Goal: Task Accomplishment & Management: Manage account settings

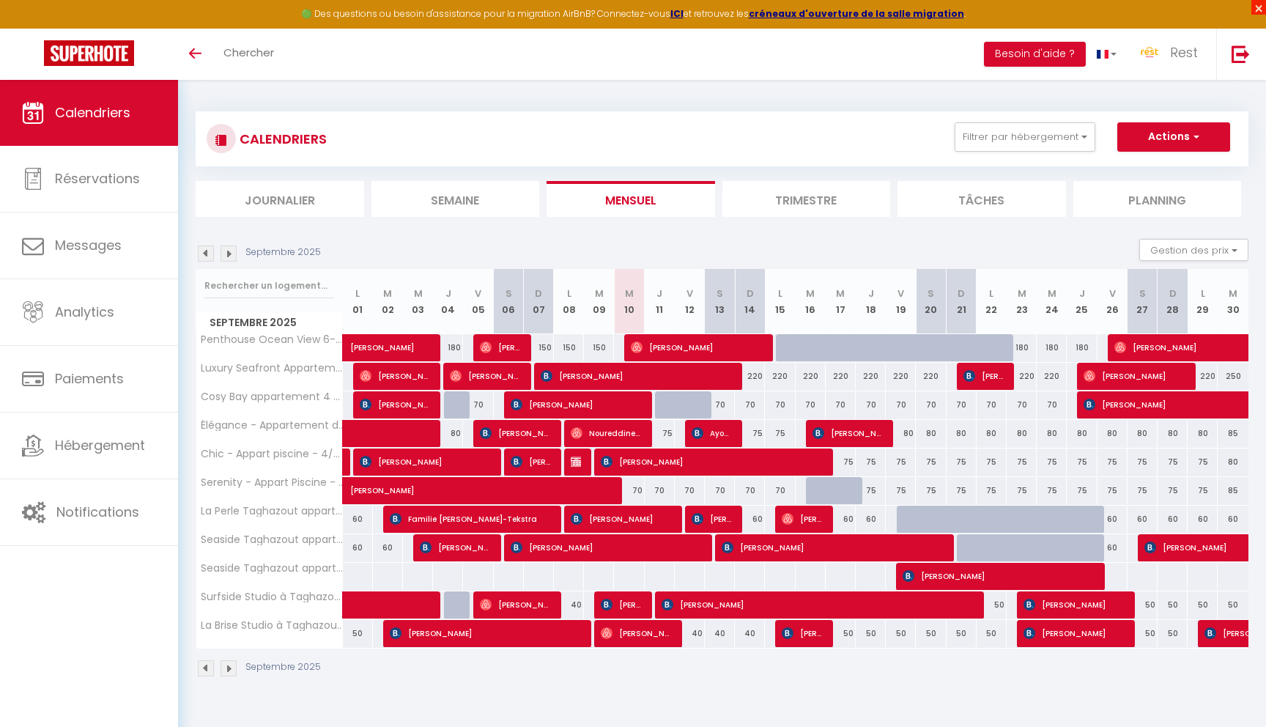
click at [1255, 11] on span "×" at bounding box center [1259, 7] width 15 height 15
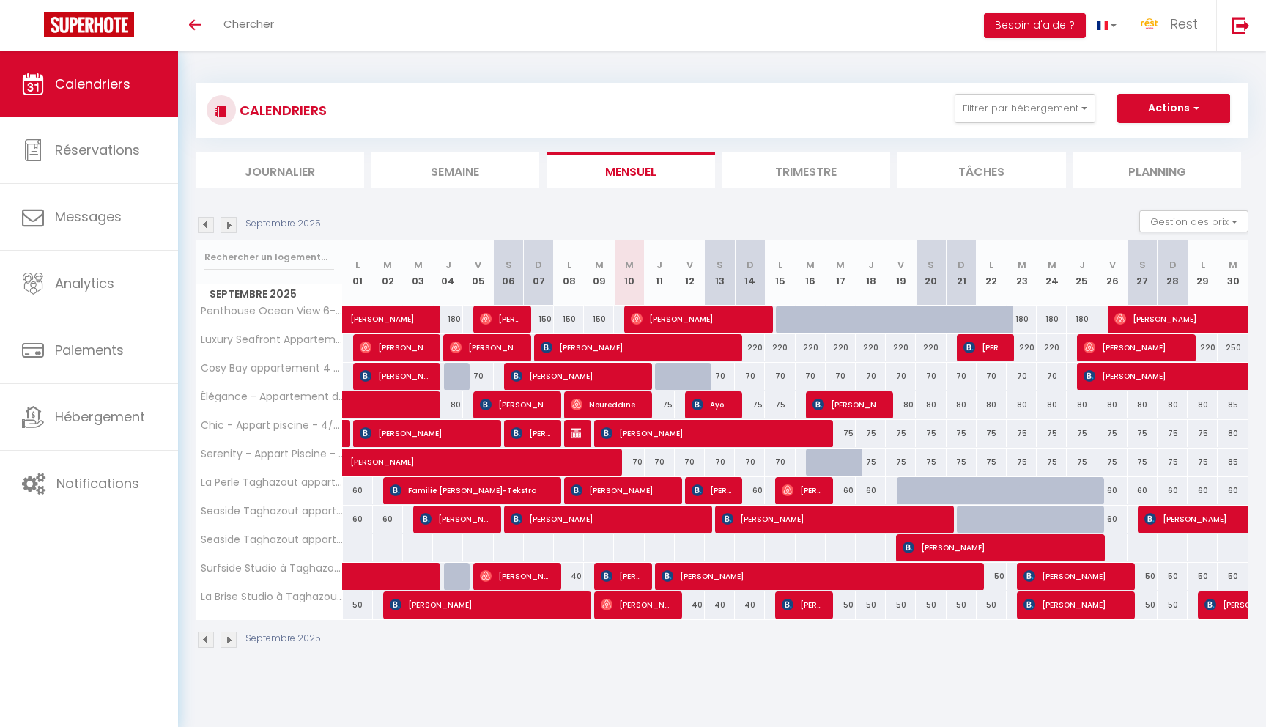
click at [822, 69] on div "CALENDRIERS Filtrer par hébergement Baya Apparts La Perle Taghazout apparts 2-3…" at bounding box center [722, 366] width 1053 height 594
click at [1234, 349] on div "250" at bounding box center [1233, 347] width 31 height 27
type input "250"
type input "[DATE]"
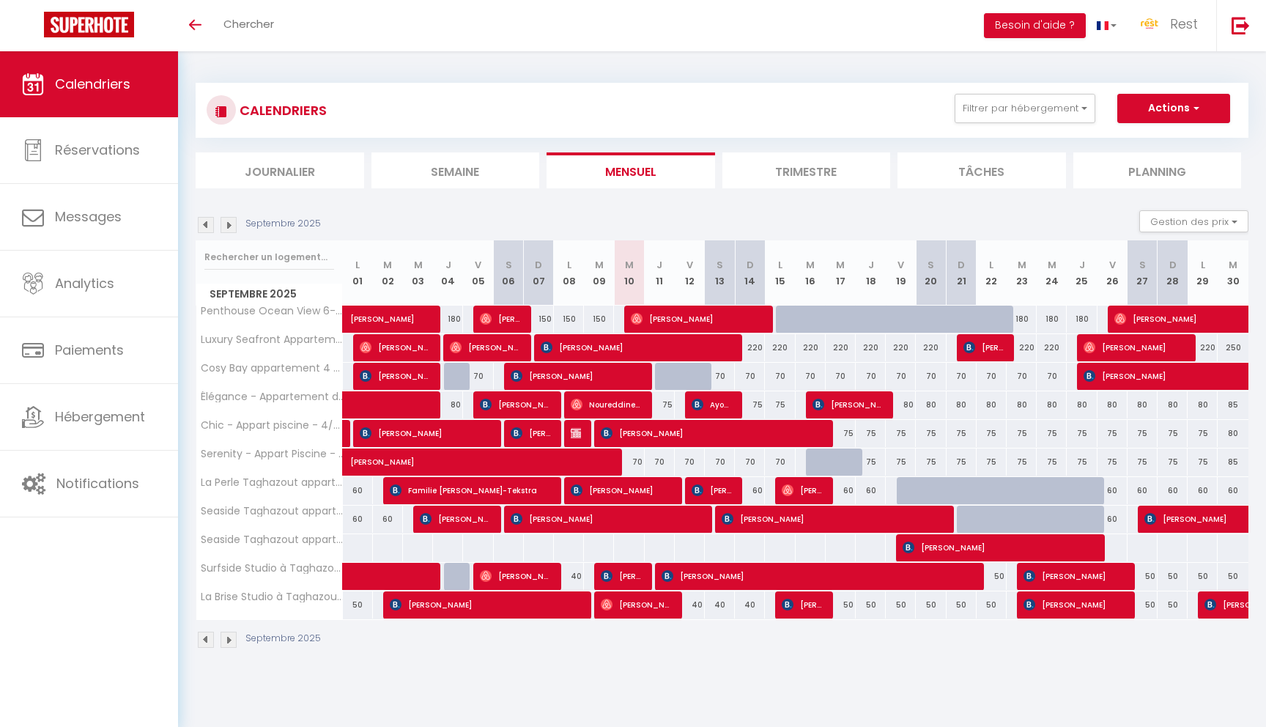
type input "Mer 01 Octobre 2025"
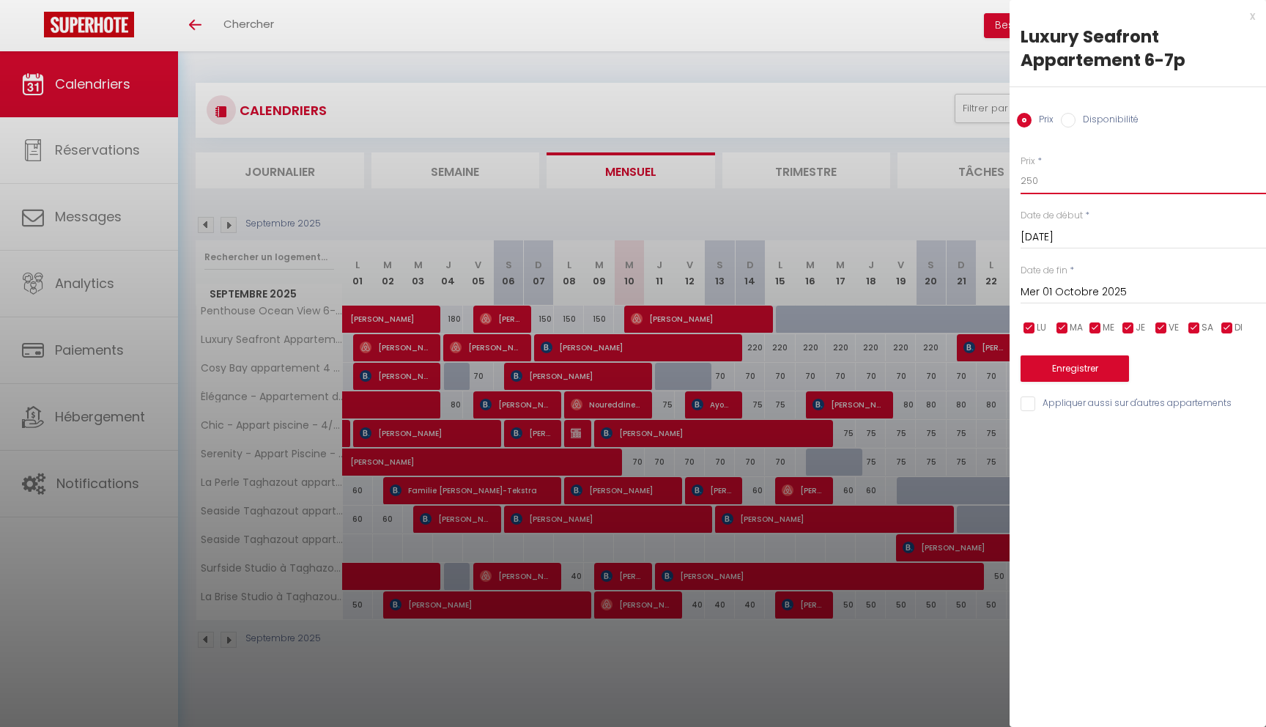
click at [1029, 181] on input "250" at bounding box center [1143, 181] width 245 height 26
type input "220"
click at [1113, 353] on div "Enregistrer" at bounding box center [1143, 359] width 245 height 45
click at [1109, 362] on button "Enregistrer" at bounding box center [1075, 368] width 108 height 26
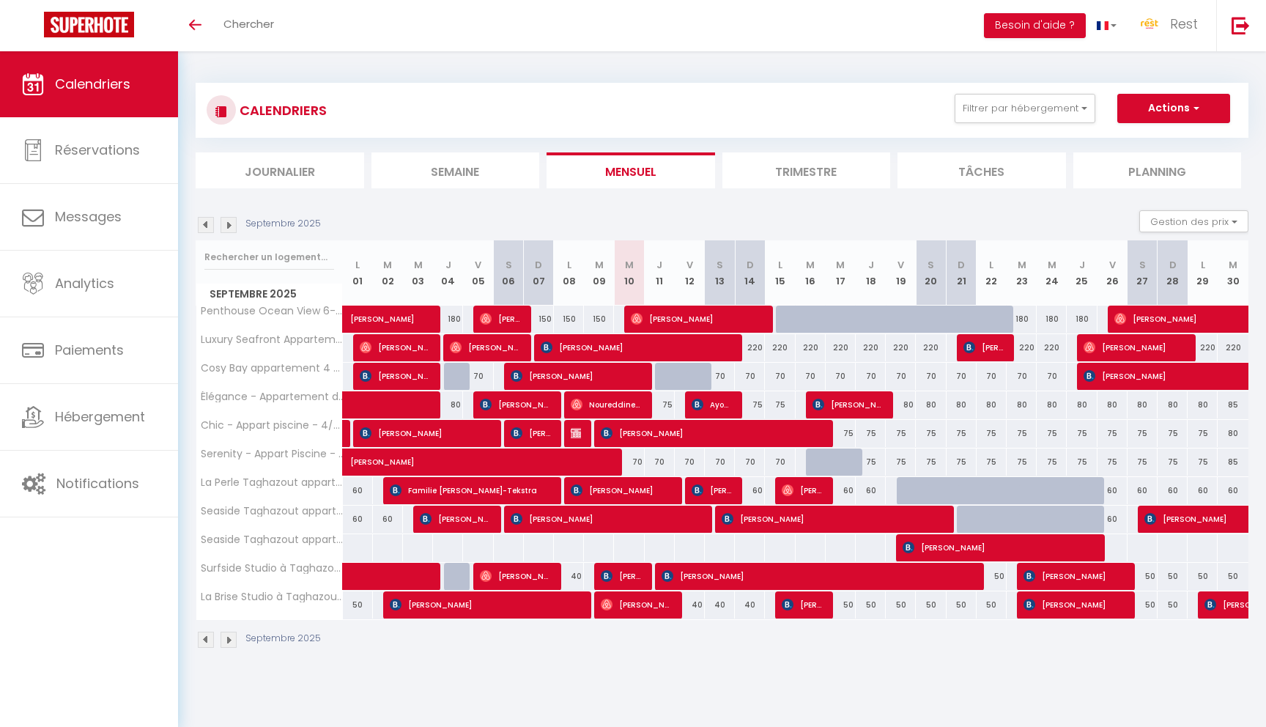
click at [235, 224] on img at bounding box center [229, 225] width 16 height 16
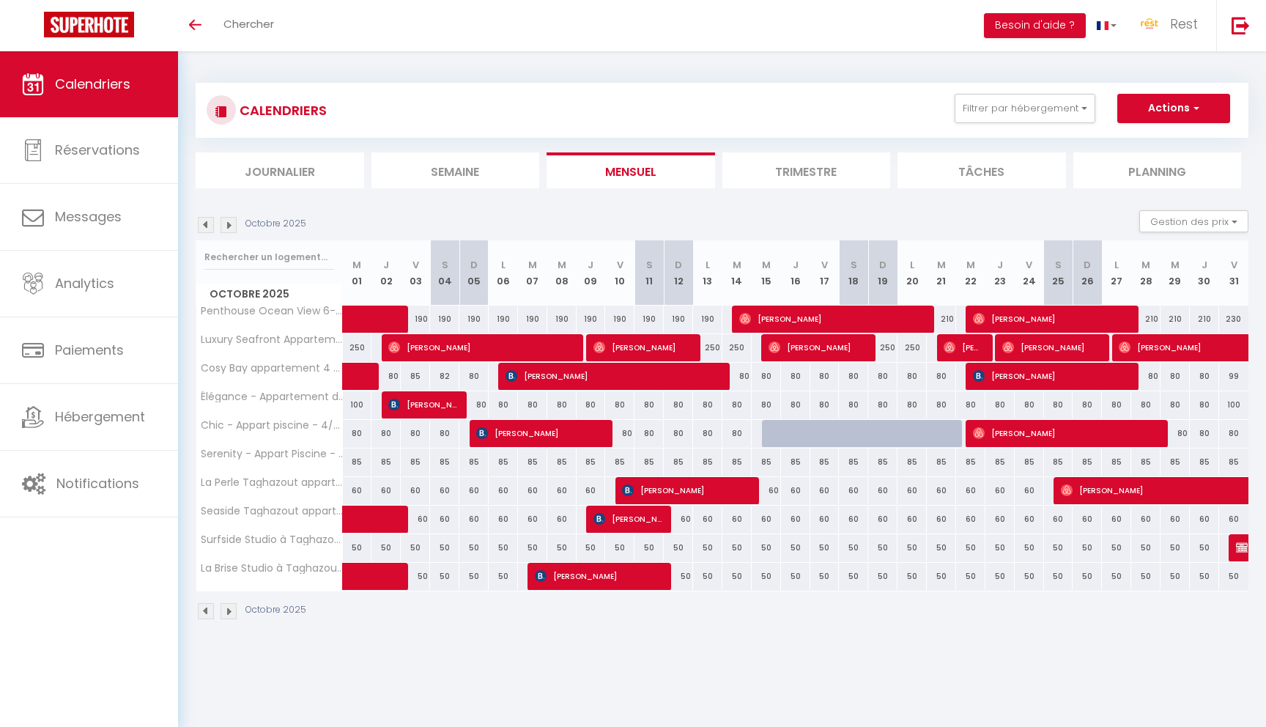
click at [231, 223] on img at bounding box center [229, 225] width 16 height 16
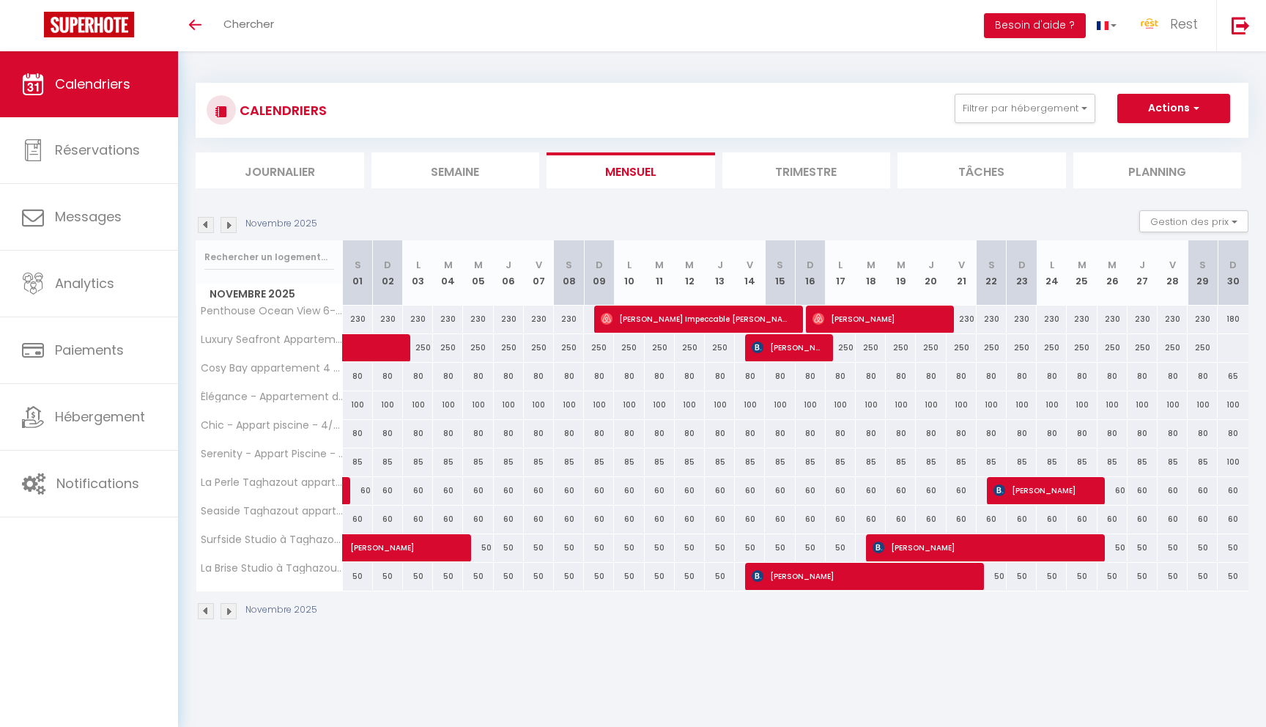
click at [231, 223] on img at bounding box center [229, 225] width 16 height 16
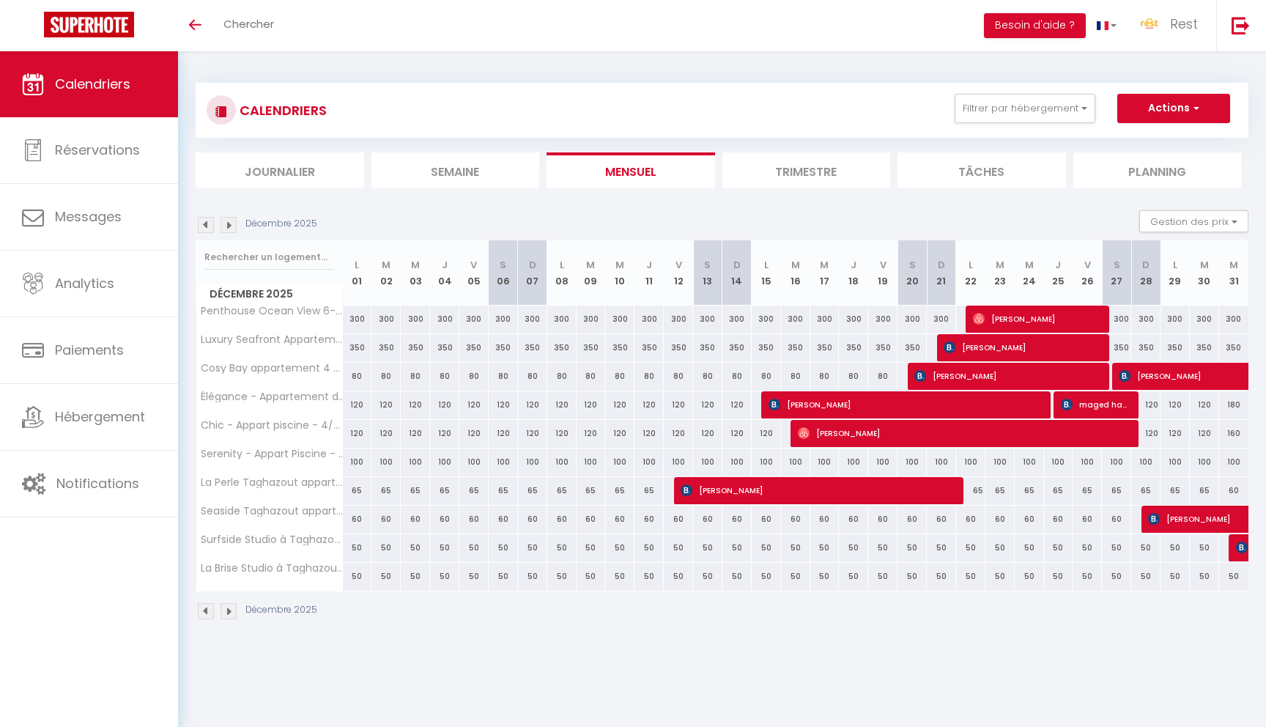
click at [231, 223] on img at bounding box center [229, 225] width 16 height 16
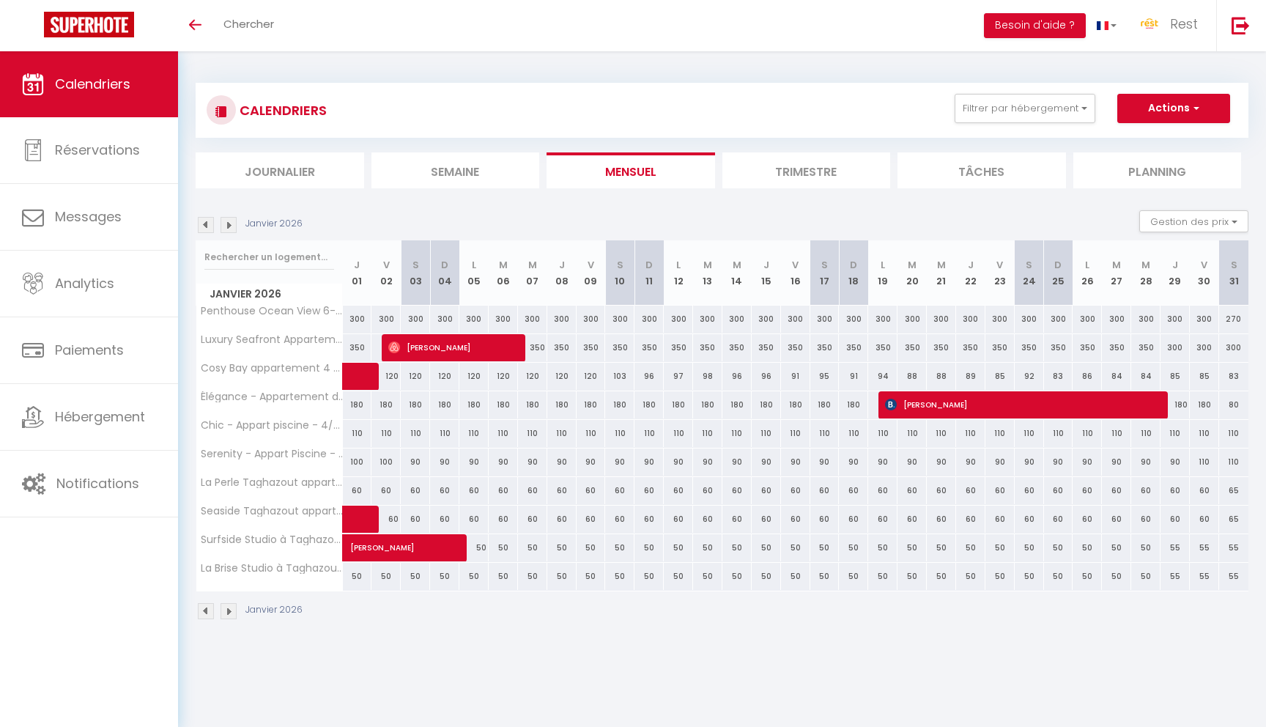
click at [231, 223] on img at bounding box center [229, 225] width 16 height 16
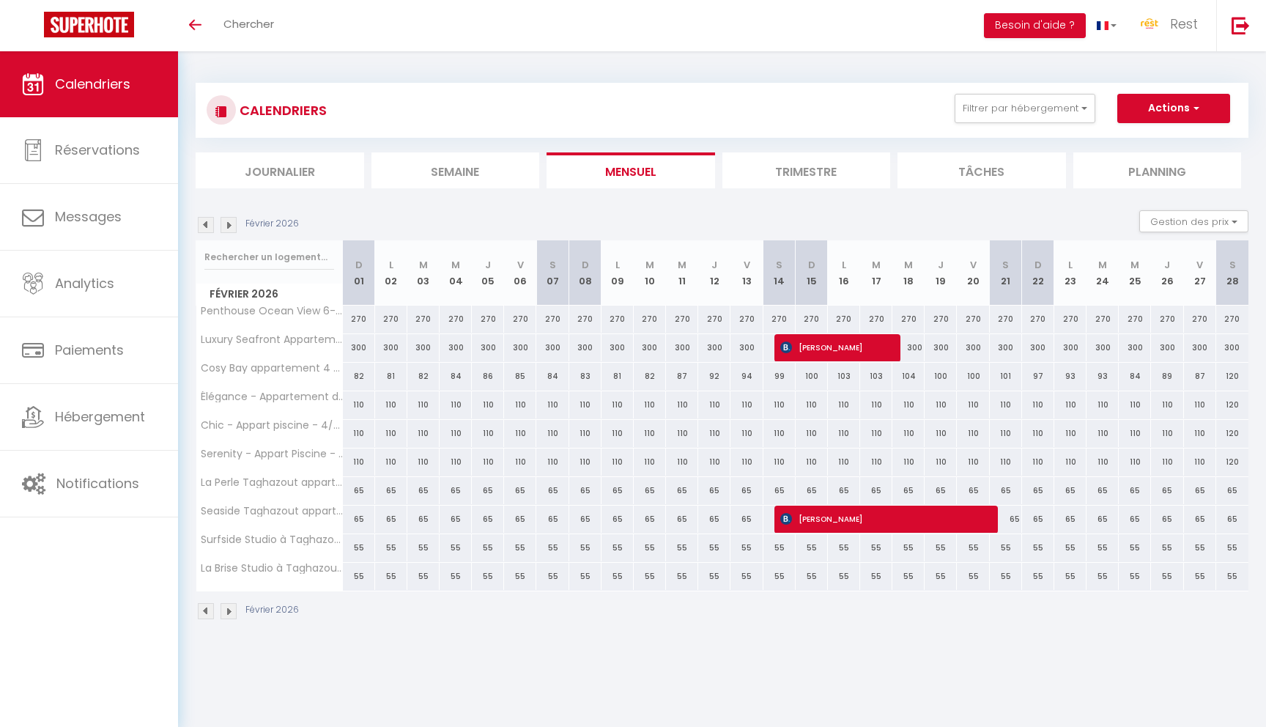
click at [209, 226] on img at bounding box center [206, 225] width 16 height 16
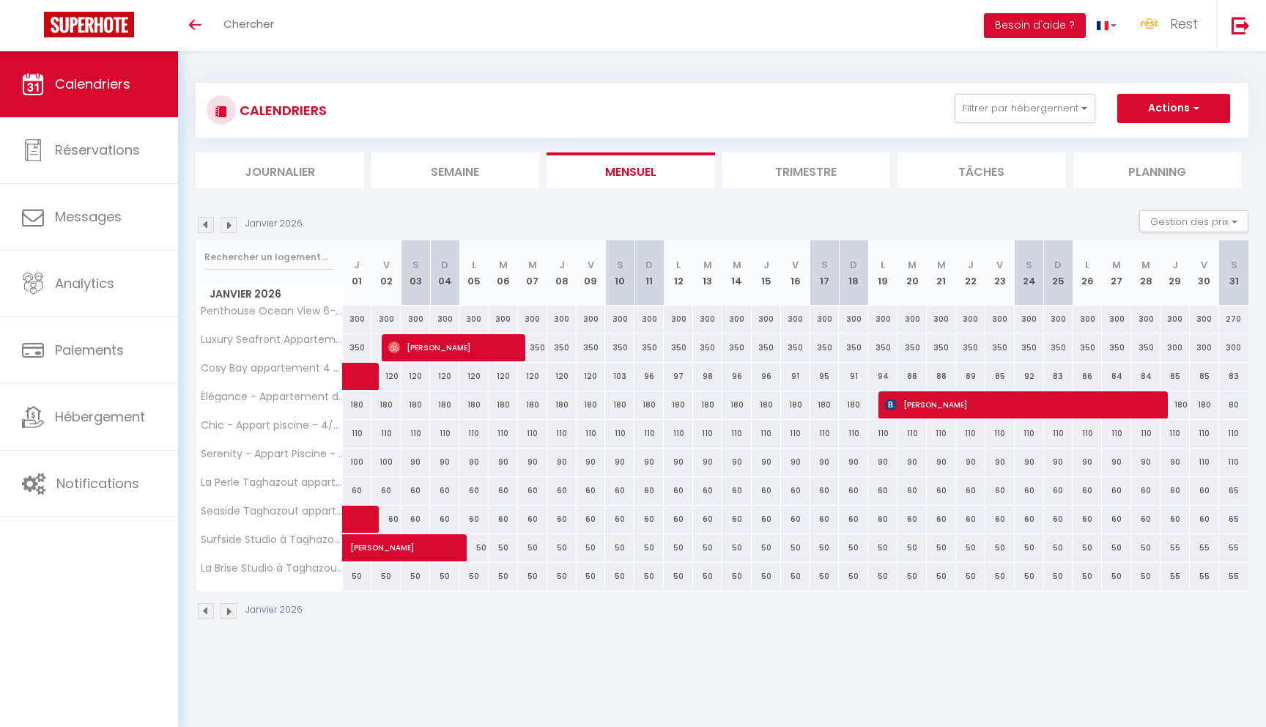
click at [209, 226] on img at bounding box center [206, 225] width 16 height 16
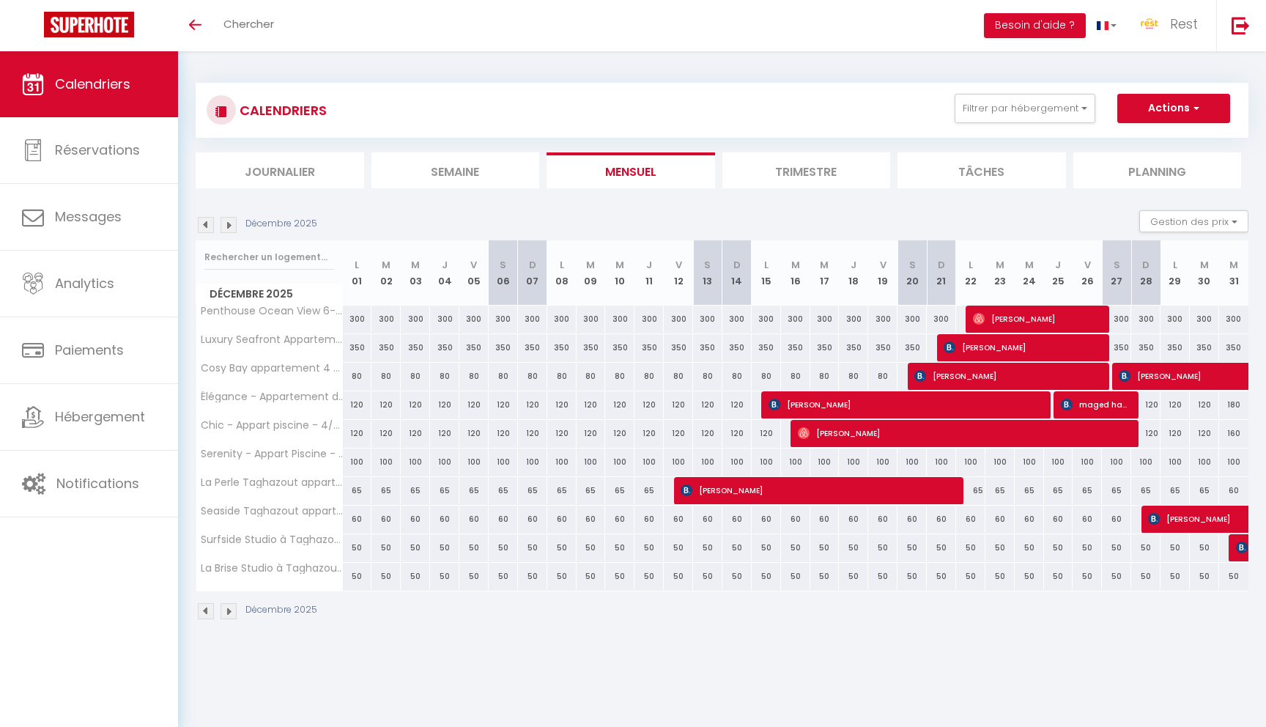
click at [209, 226] on div "Décembre 2025" at bounding box center [259, 225] width 126 height 16
click at [209, 226] on img at bounding box center [206, 225] width 16 height 16
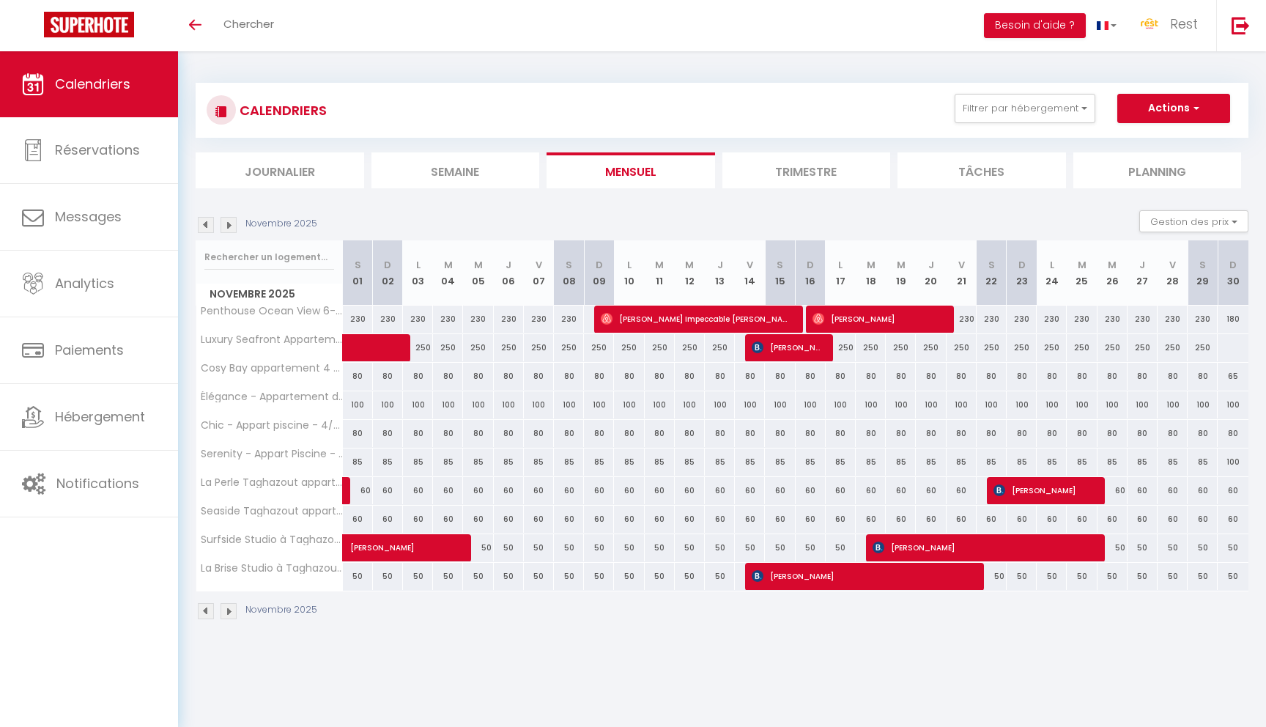
click at [209, 226] on img at bounding box center [206, 225] width 16 height 16
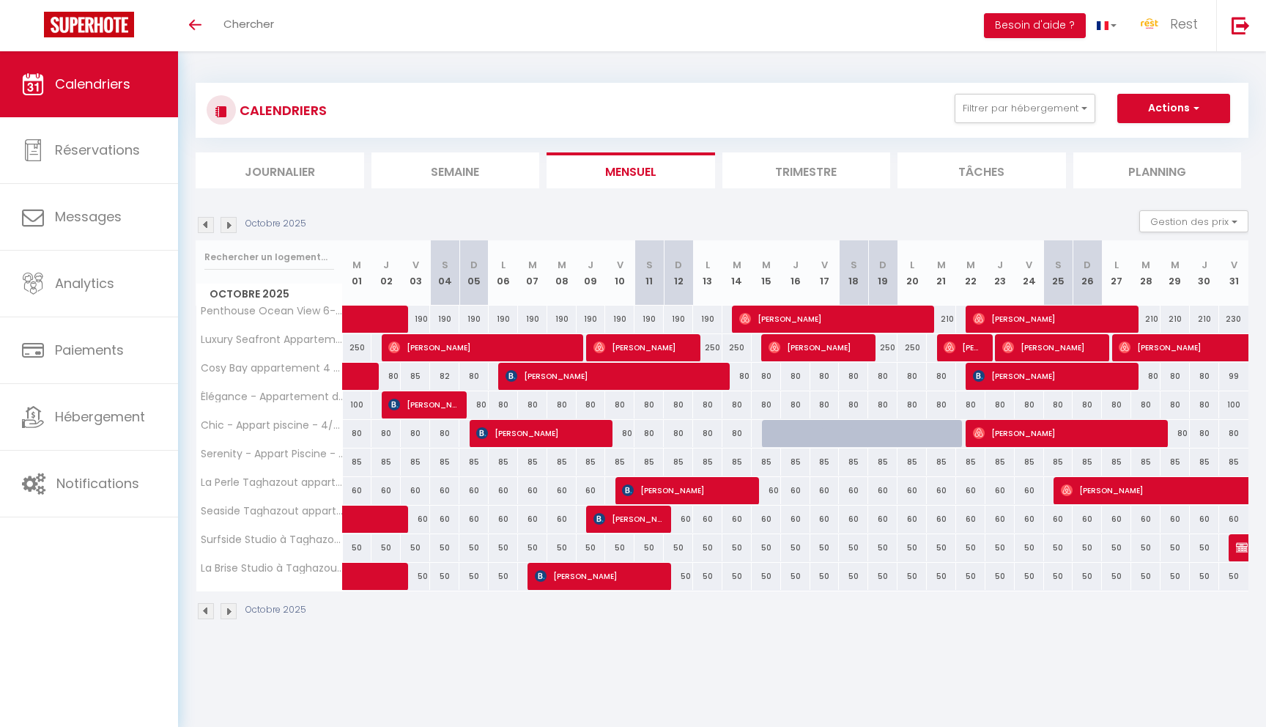
click at [204, 220] on img at bounding box center [206, 225] width 16 height 16
